Goal: Check status

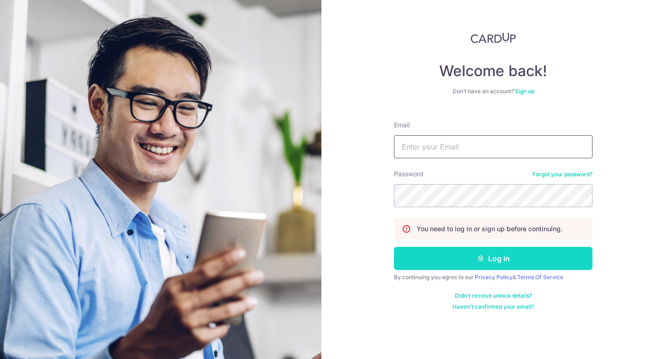
type input "[PERSON_NAME][EMAIL_ADDRESS][DOMAIN_NAME]"
click at [514, 262] on button "Log in" at bounding box center [493, 258] width 199 height 23
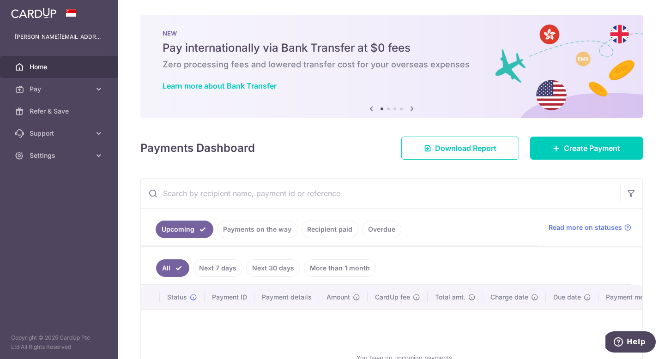
scroll to position [92, 0]
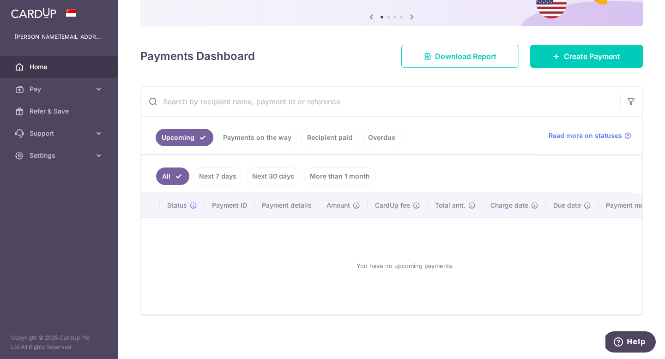
click at [331, 136] on link "Recipient paid" at bounding box center [329, 138] width 57 height 18
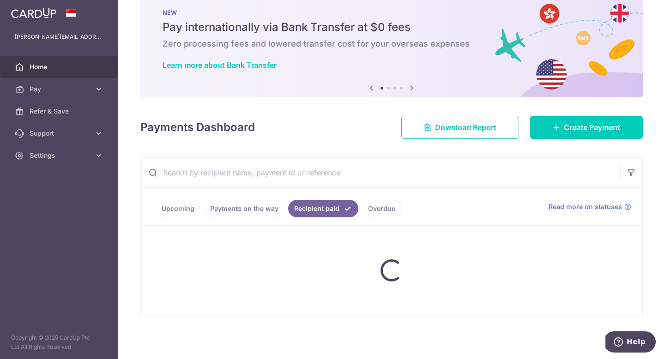
scroll to position [53, 0]
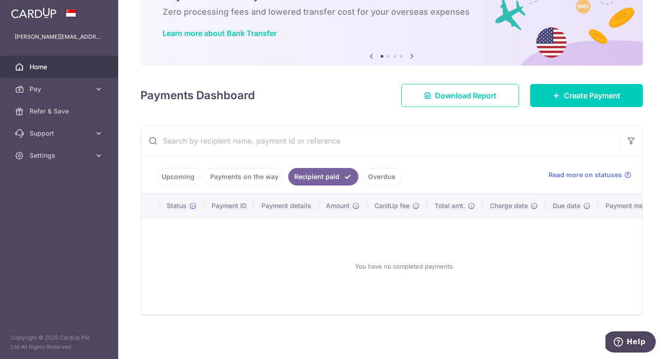
click at [246, 176] on link "Payments on the way" at bounding box center [244, 177] width 80 height 18
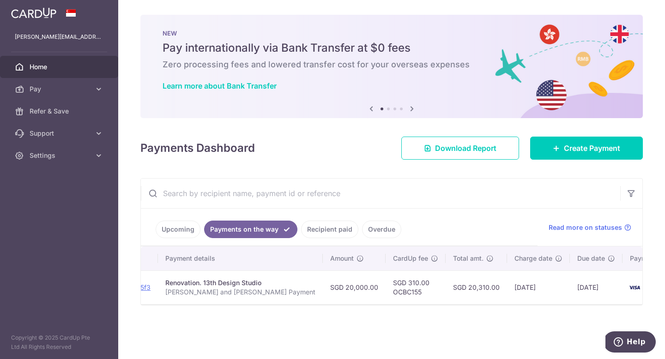
scroll to position [0, 0]
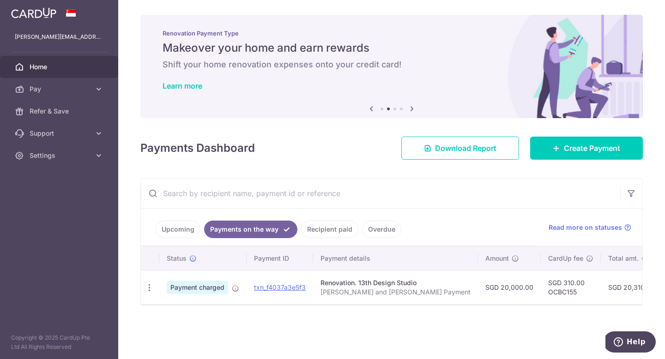
drag, startPoint x: 457, startPoint y: 286, endPoint x: 492, endPoint y: 286, distance: 35.6
click at [493, 286] on td "SGD 20,000.00" at bounding box center [509, 288] width 63 height 34
drag, startPoint x: 520, startPoint y: 280, endPoint x: 535, endPoint y: 279, distance: 15.7
click at [541, 280] on td "SGD 310.00 OCBC155" at bounding box center [571, 288] width 60 height 34
drag, startPoint x: 522, startPoint y: 292, endPoint x: 533, endPoint y: 292, distance: 11.5
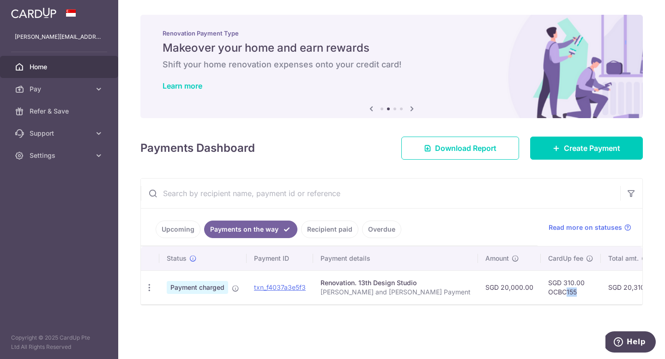
click at [541, 292] on td "SGD 310.00 OCBC155" at bounding box center [571, 288] width 60 height 34
drag, startPoint x: 518, startPoint y: 284, endPoint x: 553, endPoint y: 284, distance: 34.6
click at [554, 284] on td "SGD 310.00 OCBC155" at bounding box center [571, 288] width 60 height 34
click at [546, 284] on td "SGD 310.00 OCBC155" at bounding box center [571, 288] width 60 height 34
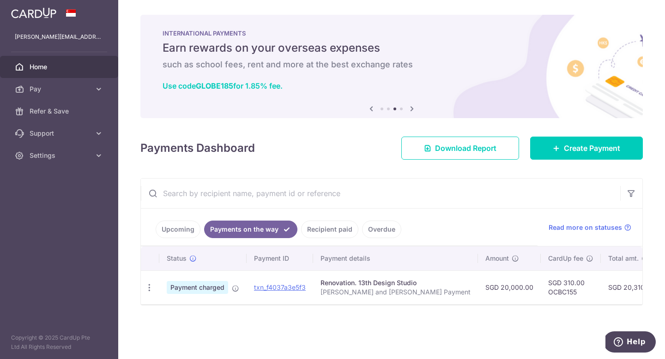
drag, startPoint x: 456, startPoint y: 286, endPoint x: 493, endPoint y: 287, distance: 36.5
click at [494, 287] on td "SGD 20,000.00" at bounding box center [509, 288] width 63 height 34
click at [478, 265] on th "Amount" at bounding box center [509, 259] width 63 height 24
drag, startPoint x: 443, startPoint y: 265, endPoint x: 305, endPoint y: 265, distance: 137.7
click at [478, 265] on th "Amount" at bounding box center [509, 259] width 63 height 24
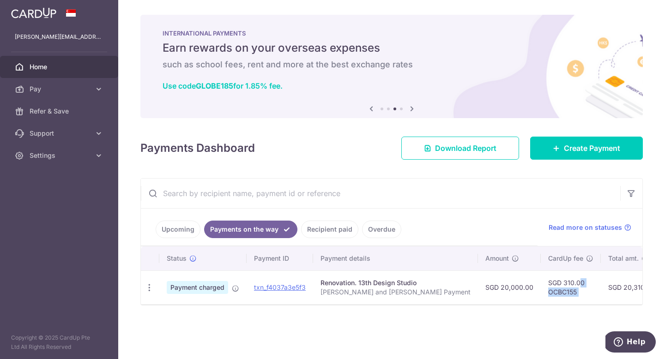
drag, startPoint x: 519, startPoint y: 283, endPoint x: 568, endPoint y: 286, distance: 49.5
click at [568, 285] on tr "PDF Receipt Payment charged txn_f4037a3e5f3 Renovation. 13th Design Studio Ashl…" at bounding box center [494, 288] width 707 height 34
click at [601, 284] on td "SGD 20,310.00" at bounding box center [631, 288] width 61 height 34
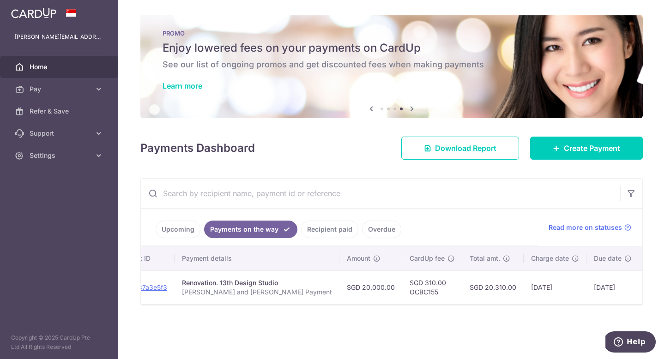
scroll to position [0, 155]
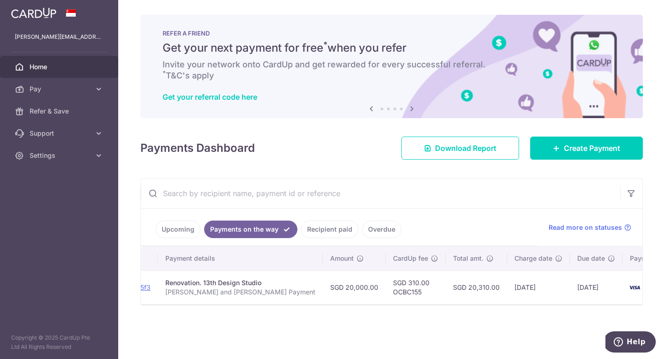
drag, startPoint x: 530, startPoint y: 287, endPoint x: 570, endPoint y: 290, distance: 39.4
click at [570, 289] on td "02/10/2025" at bounding box center [596, 288] width 53 height 34
click at [570, 290] on td "02/10/2025" at bounding box center [596, 288] width 53 height 34
drag, startPoint x: 467, startPoint y: 287, endPoint x: 512, endPoint y: 286, distance: 45.3
click at [512, 286] on td "29/09/2025" at bounding box center [538, 288] width 63 height 34
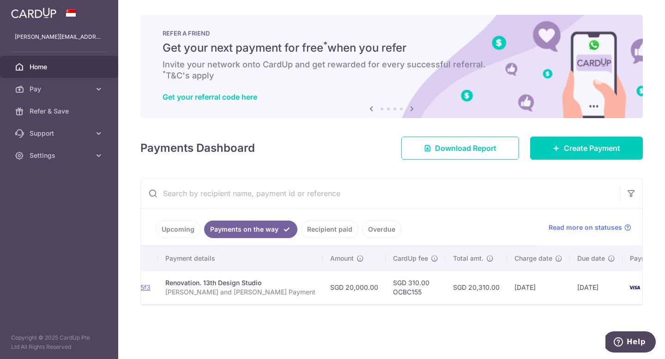
scroll to position [0, 0]
